Goal: Information Seeking & Learning: Learn about a topic

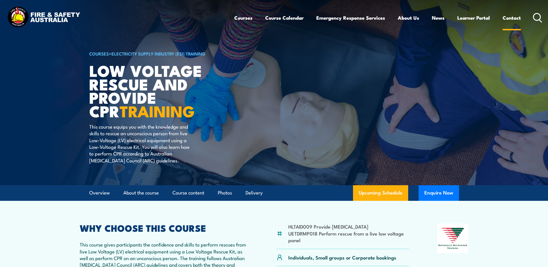
click at [516, 16] on link "Contact" at bounding box center [512, 17] width 18 height 15
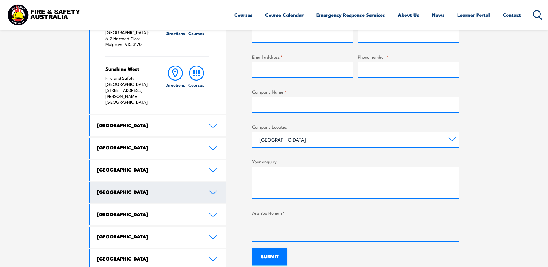
scroll to position [260, 0]
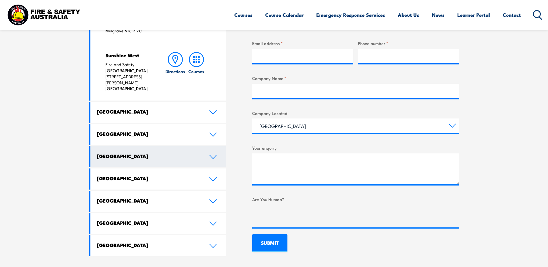
click at [130, 153] on h4 "Western Australia" at bounding box center [149, 156] width 104 height 6
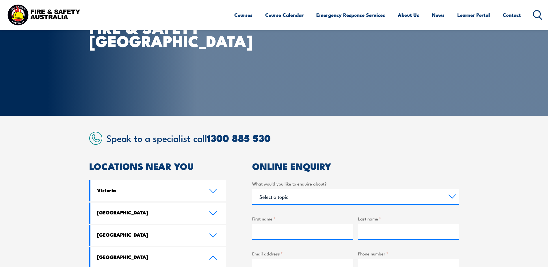
scroll to position [0, 0]
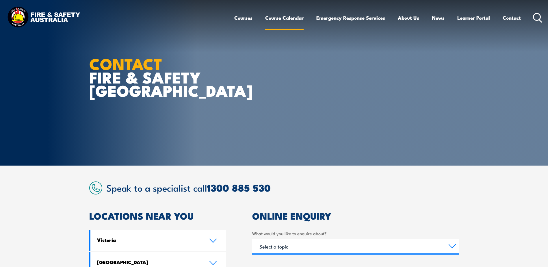
click at [279, 16] on link "Course Calendar" at bounding box center [284, 17] width 38 height 15
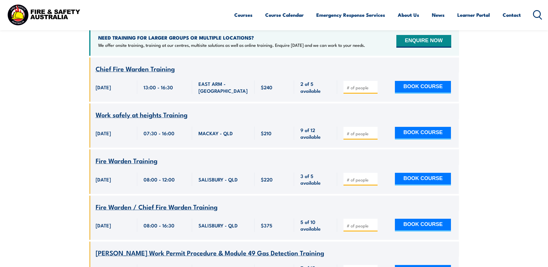
scroll to position [116, 0]
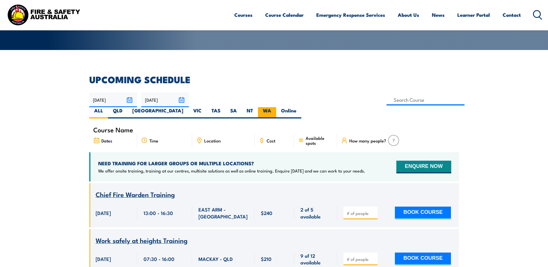
click at [276, 107] on label "WA" at bounding box center [267, 112] width 18 height 11
click at [275, 107] on input "WA" at bounding box center [273, 109] width 4 height 4
radio input "true"
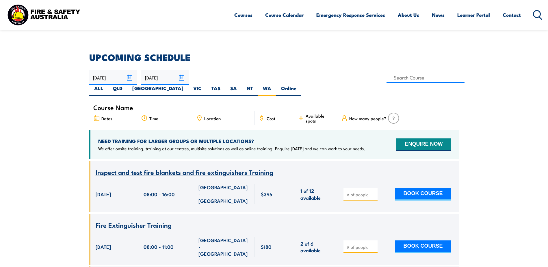
scroll to position [133, 0]
